Goal: Task Accomplishment & Management: Manage account settings

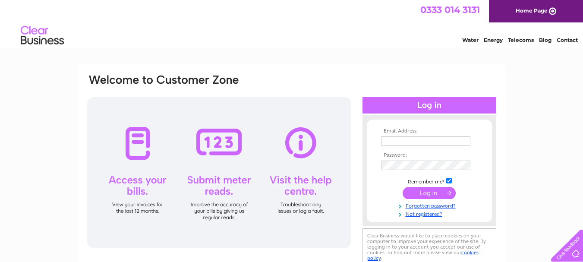
scroll to position [43, 0]
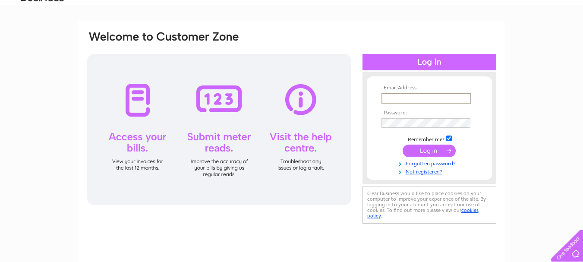
click at [410, 98] on input "text" at bounding box center [427, 98] width 90 height 10
type input "[EMAIL_ADDRESS][DOMAIN_NAME]"
click at [403, 145] on input "submit" at bounding box center [429, 151] width 53 height 12
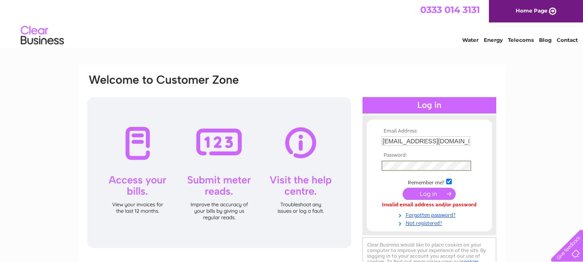
scroll to position [3, 0]
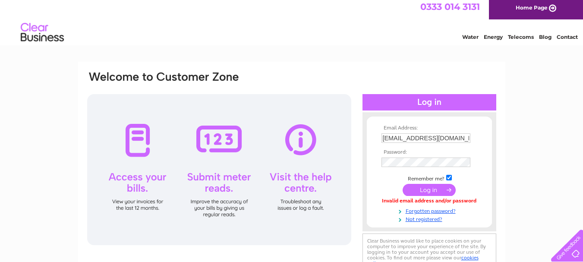
click at [444, 192] on input "submit" at bounding box center [429, 190] width 53 height 12
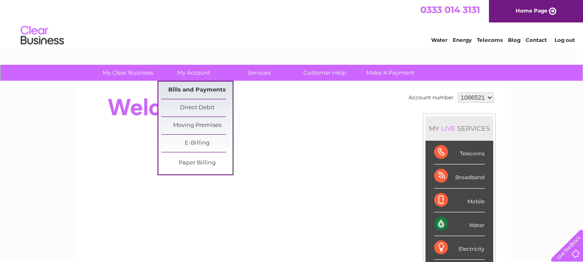
click at [204, 91] on link "Bills and Payments" at bounding box center [196, 90] width 71 height 17
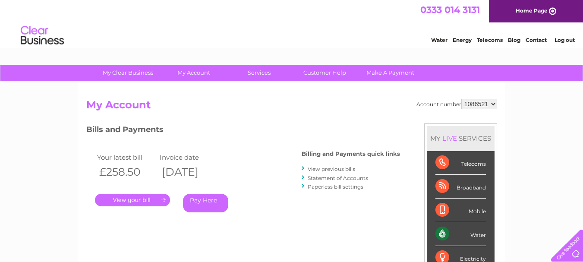
scroll to position [43, 0]
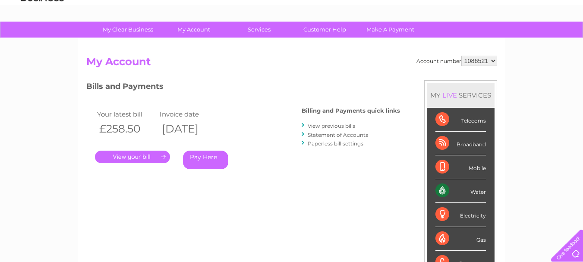
click at [328, 125] on link "View previous bills" at bounding box center [331, 126] width 47 height 6
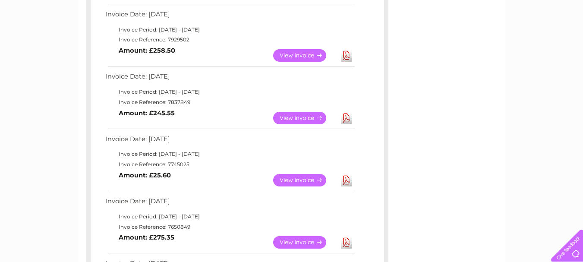
scroll to position [259, 0]
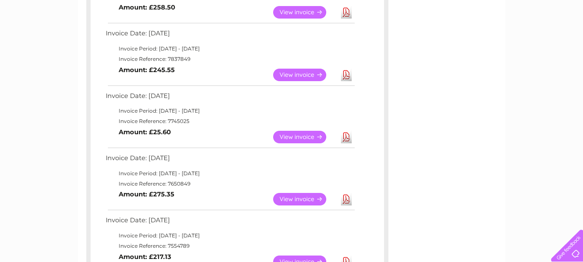
click at [299, 137] on link "View" at bounding box center [304, 137] width 63 height 13
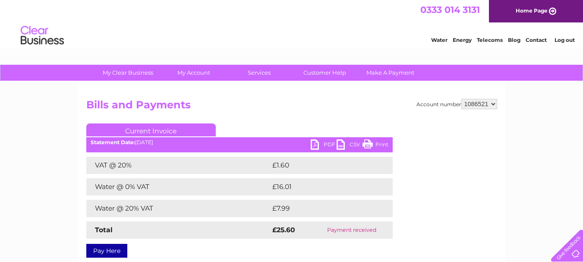
click at [368, 143] on link "Print" at bounding box center [376, 145] width 26 height 13
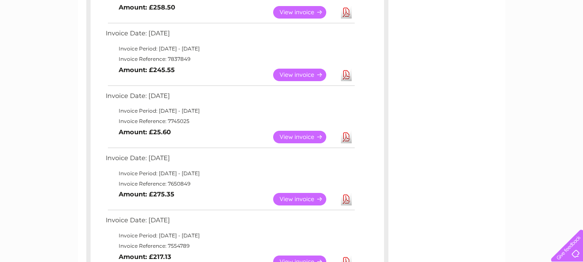
click at [295, 76] on link "View" at bounding box center [304, 75] width 63 height 13
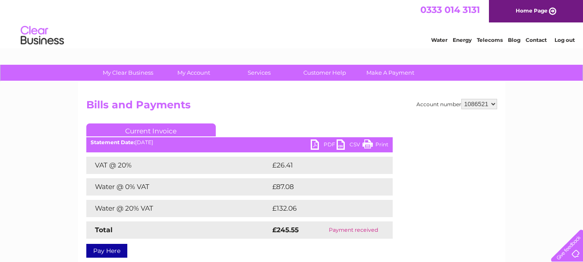
click at [367, 144] on link "Print" at bounding box center [376, 145] width 26 height 13
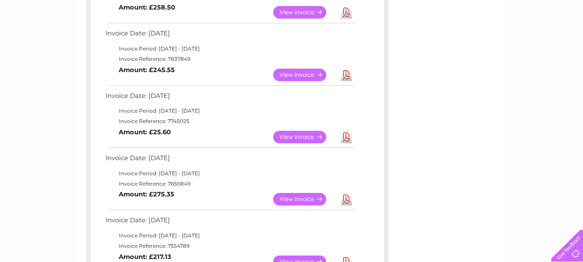
click at [301, 12] on link "View" at bounding box center [304, 12] width 63 height 13
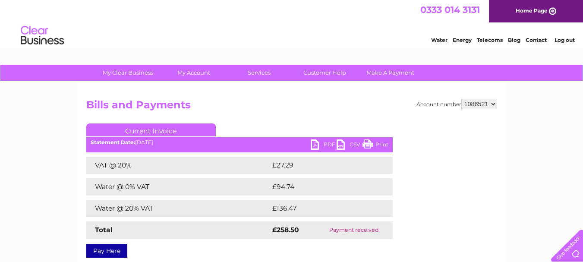
click at [367, 145] on link "Print" at bounding box center [376, 145] width 26 height 13
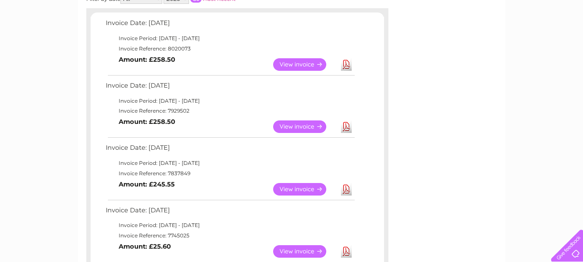
scroll to position [130, 0]
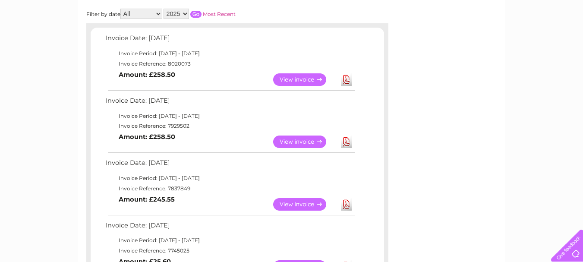
click at [344, 79] on link "Download" at bounding box center [346, 79] width 11 height 13
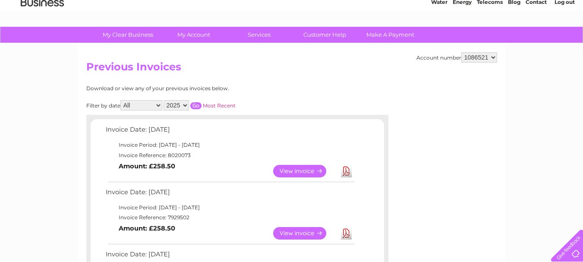
scroll to position [86, 0]
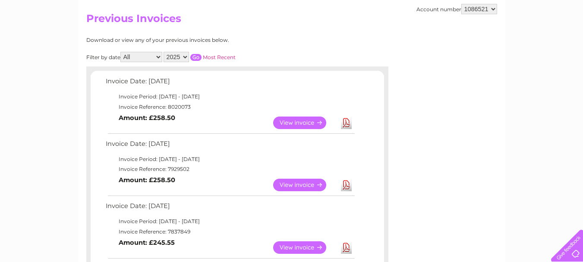
click at [295, 120] on link "View" at bounding box center [304, 123] width 63 height 13
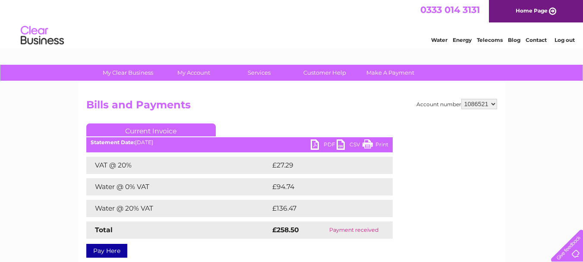
click at [368, 146] on link "Print" at bounding box center [376, 145] width 26 height 13
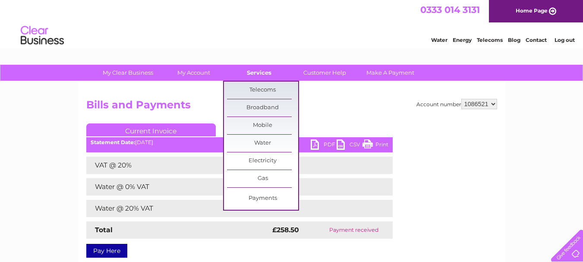
click at [258, 73] on link "Services" at bounding box center [259, 73] width 71 height 16
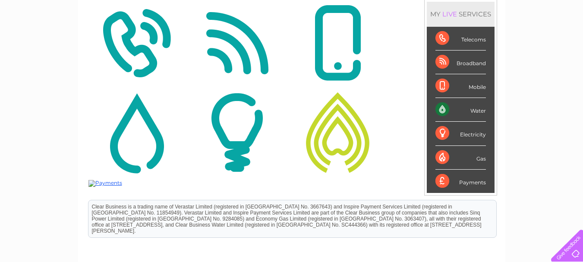
scroll to position [130, 0]
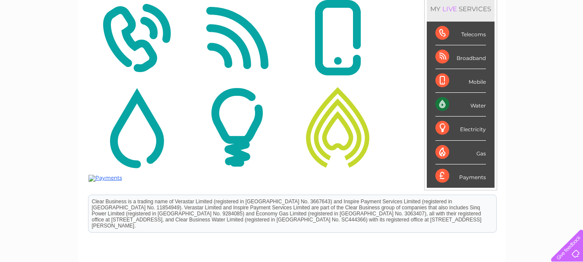
click at [473, 57] on div "Broadband" at bounding box center [461, 57] width 51 height 24
click at [442, 57] on div "Broadband" at bounding box center [461, 57] width 51 height 24
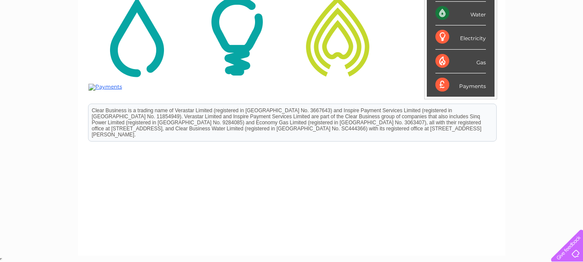
scroll to position [5, 0]
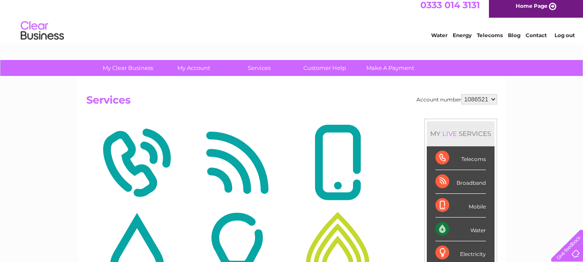
click at [231, 169] on img at bounding box center [237, 163] width 96 height 84
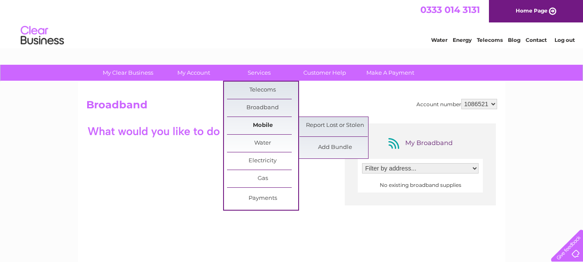
click at [259, 127] on link "Mobile" at bounding box center [262, 125] width 71 height 17
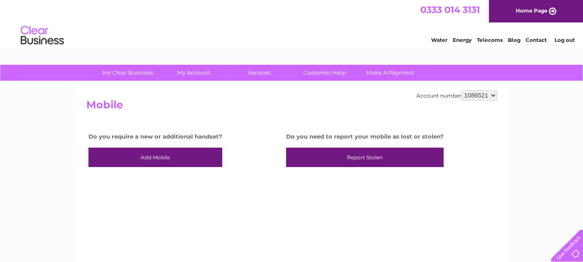
click at [170, 158] on link "Add Mobile" at bounding box center [156, 158] width 134 height 20
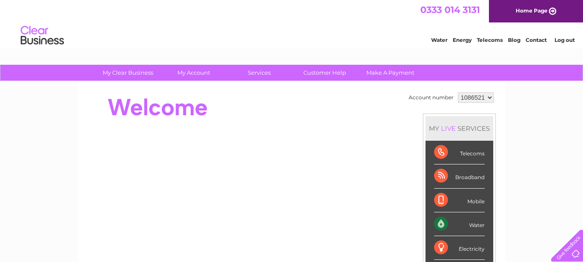
click at [566, 41] on link "Log out" at bounding box center [565, 40] width 20 height 6
